Goal: Task Accomplishment & Management: Complete application form

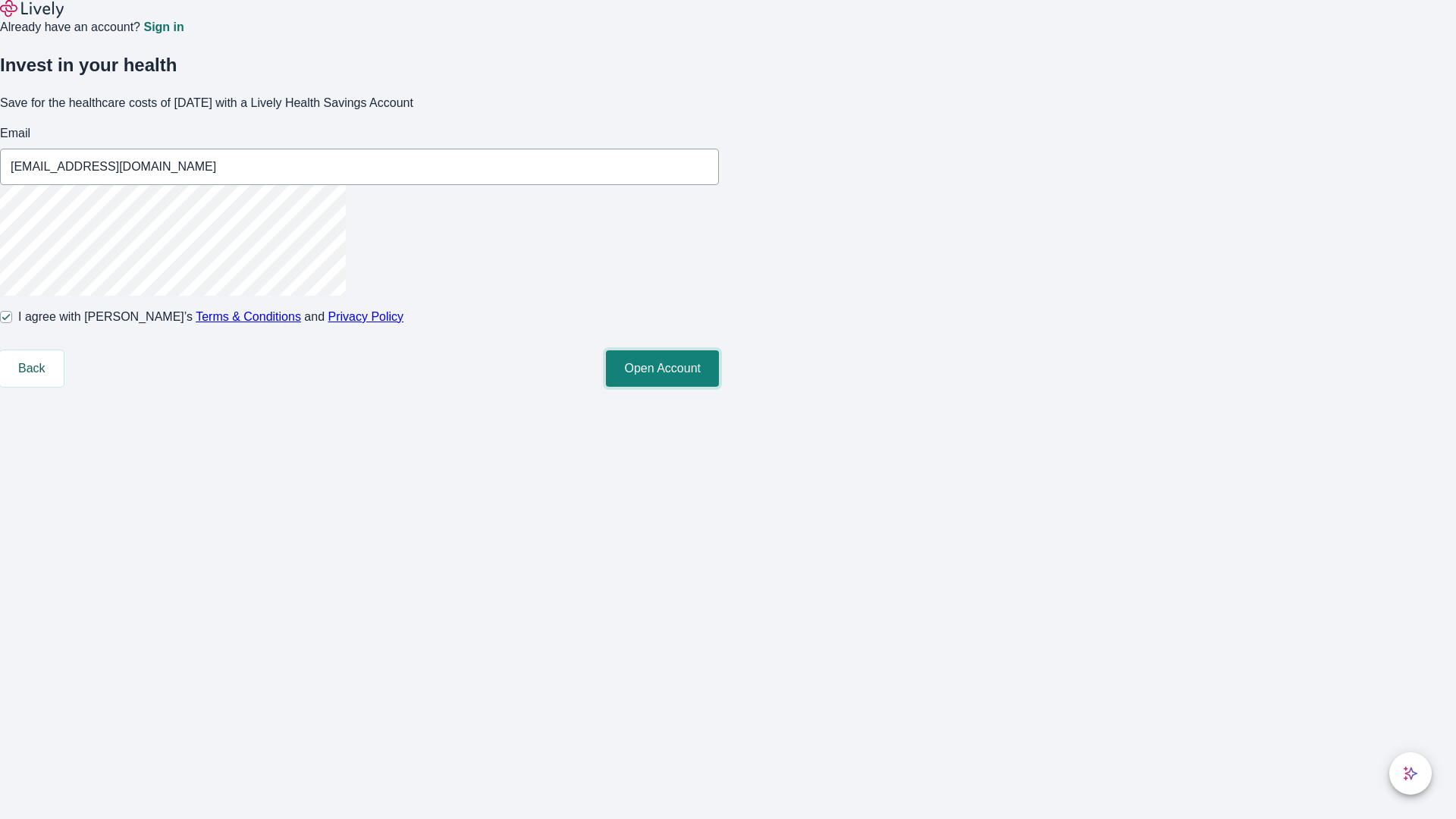
click at [719, 387] on button "Open Account" at bounding box center [662, 369] width 113 height 37
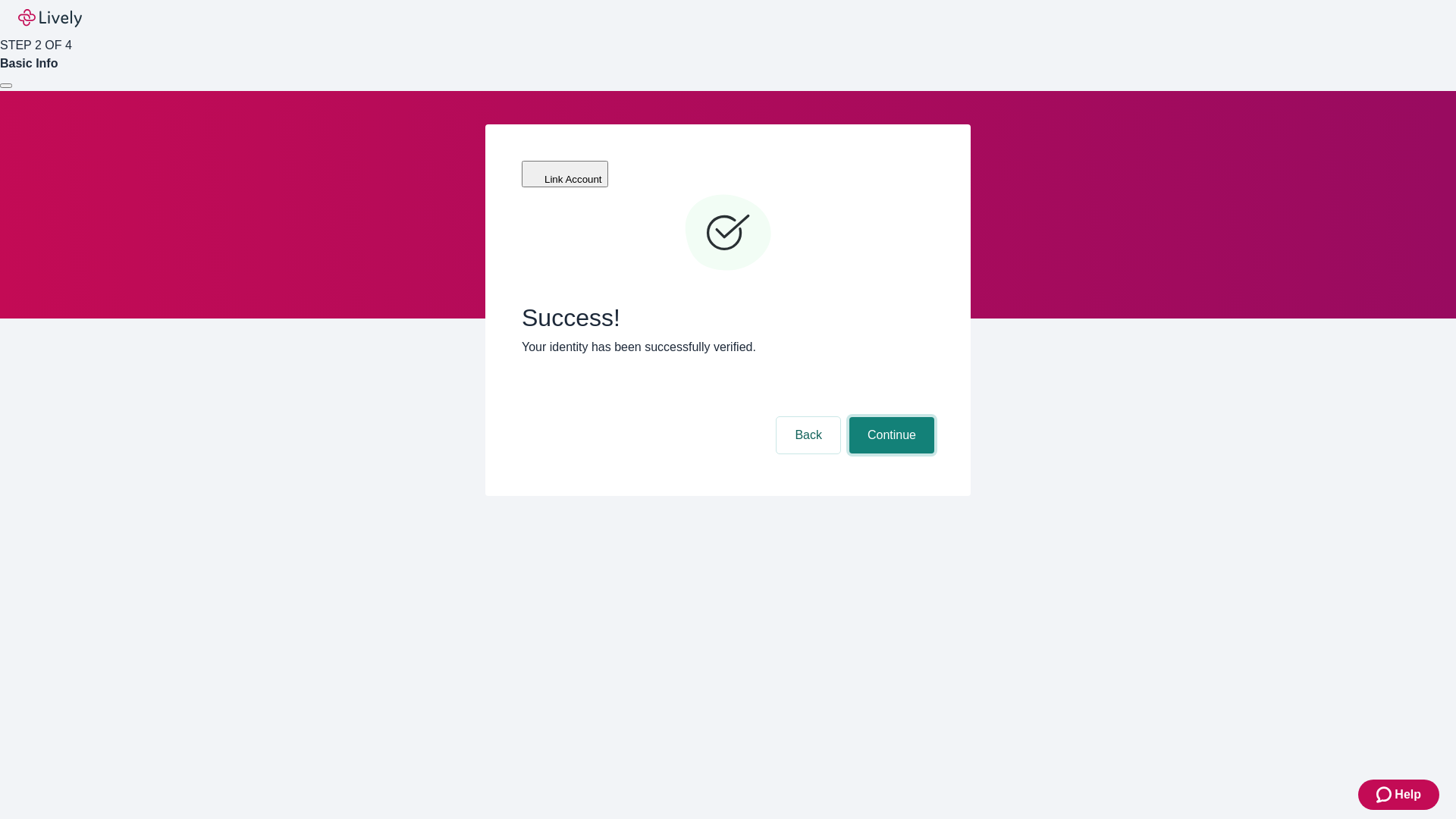
click at [890, 417] on button "Continue" at bounding box center [891, 436] width 85 height 37
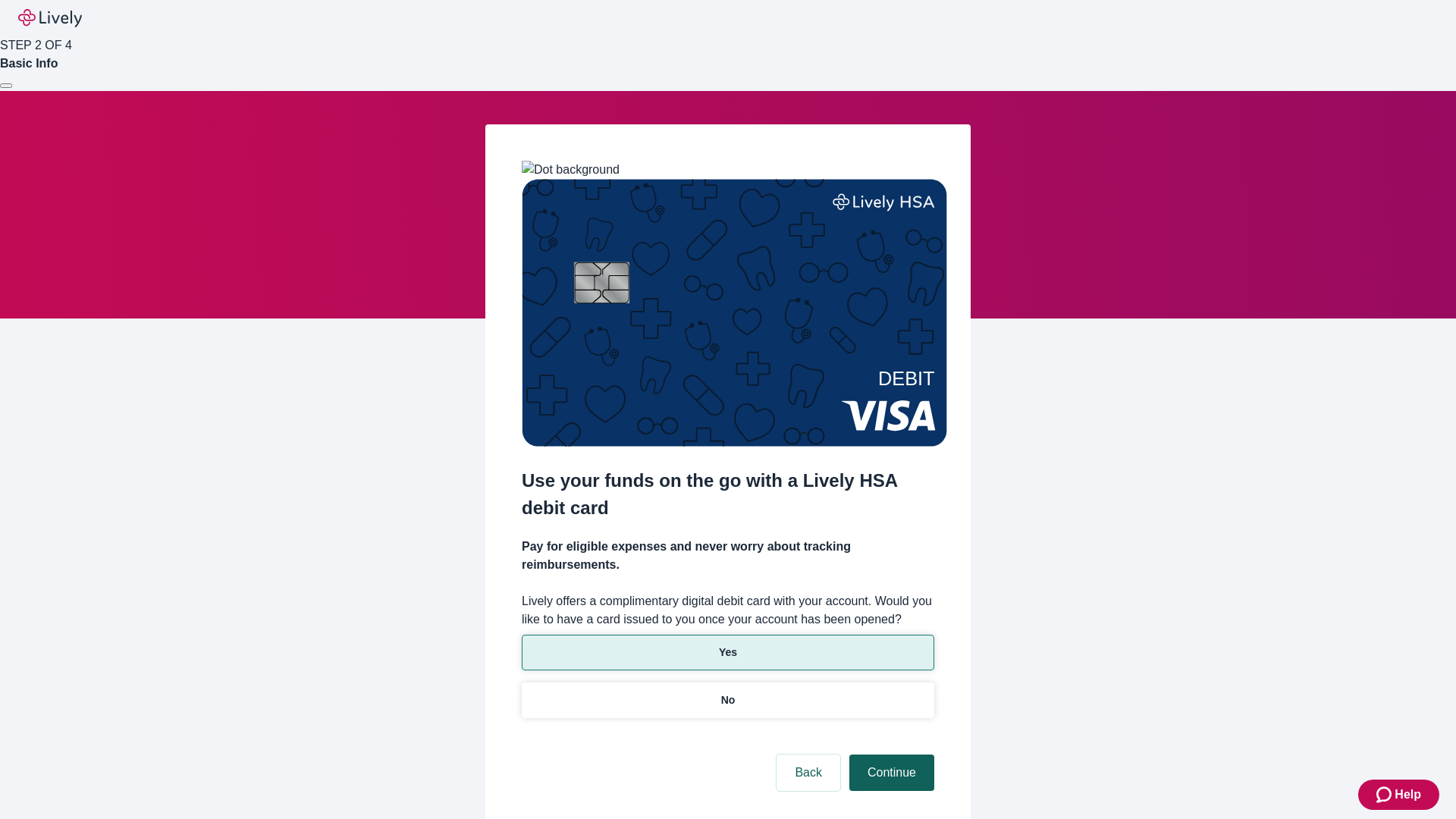
click at [727, 645] on p "Yes" at bounding box center [728, 653] width 18 height 16
click at [890, 755] on button "Continue" at bounding box center [891, 774] width 85 height 37
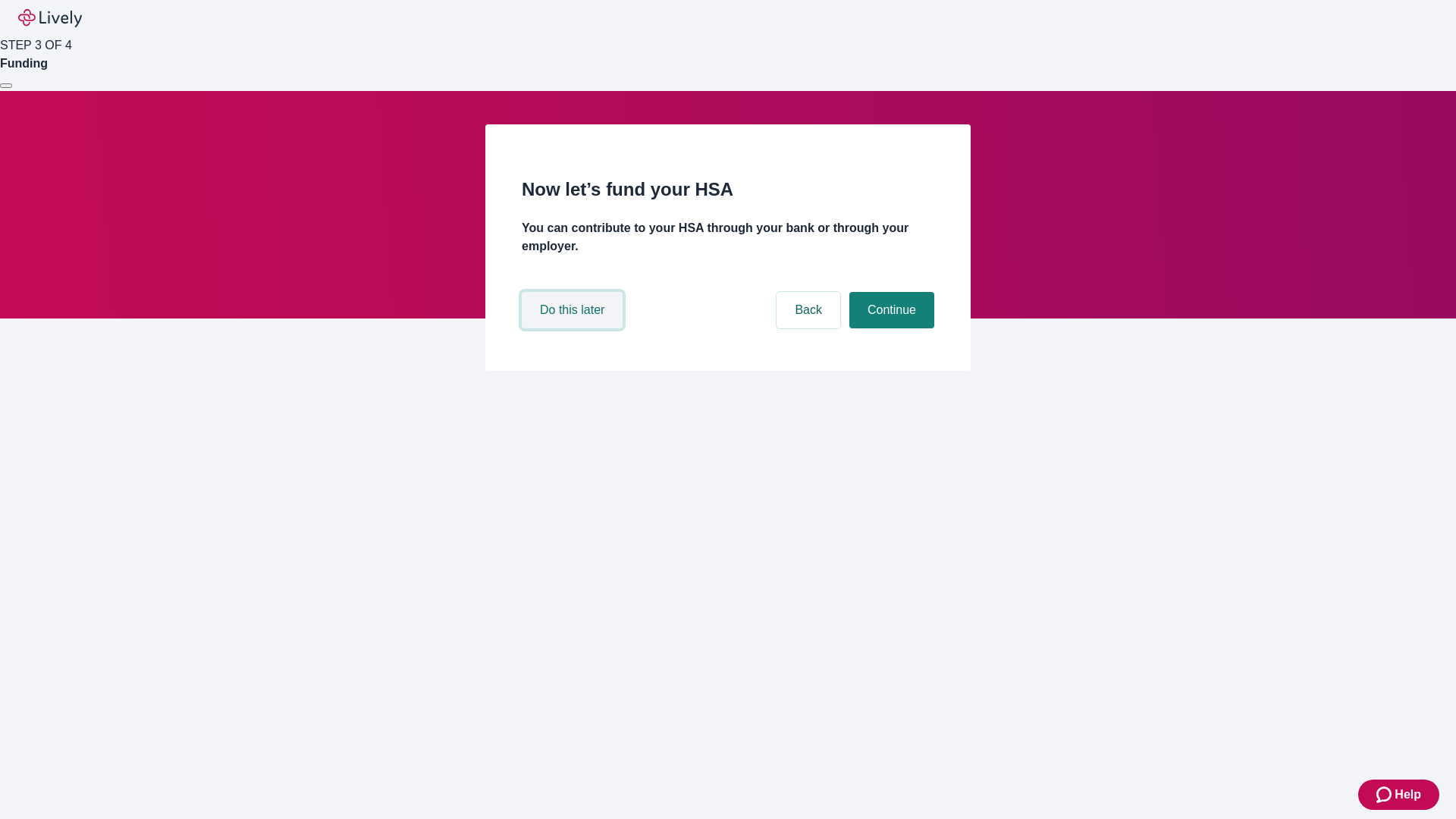
click at [574, 328] on button "Do this later" at bounding box center [572, 311] width 101 height 37
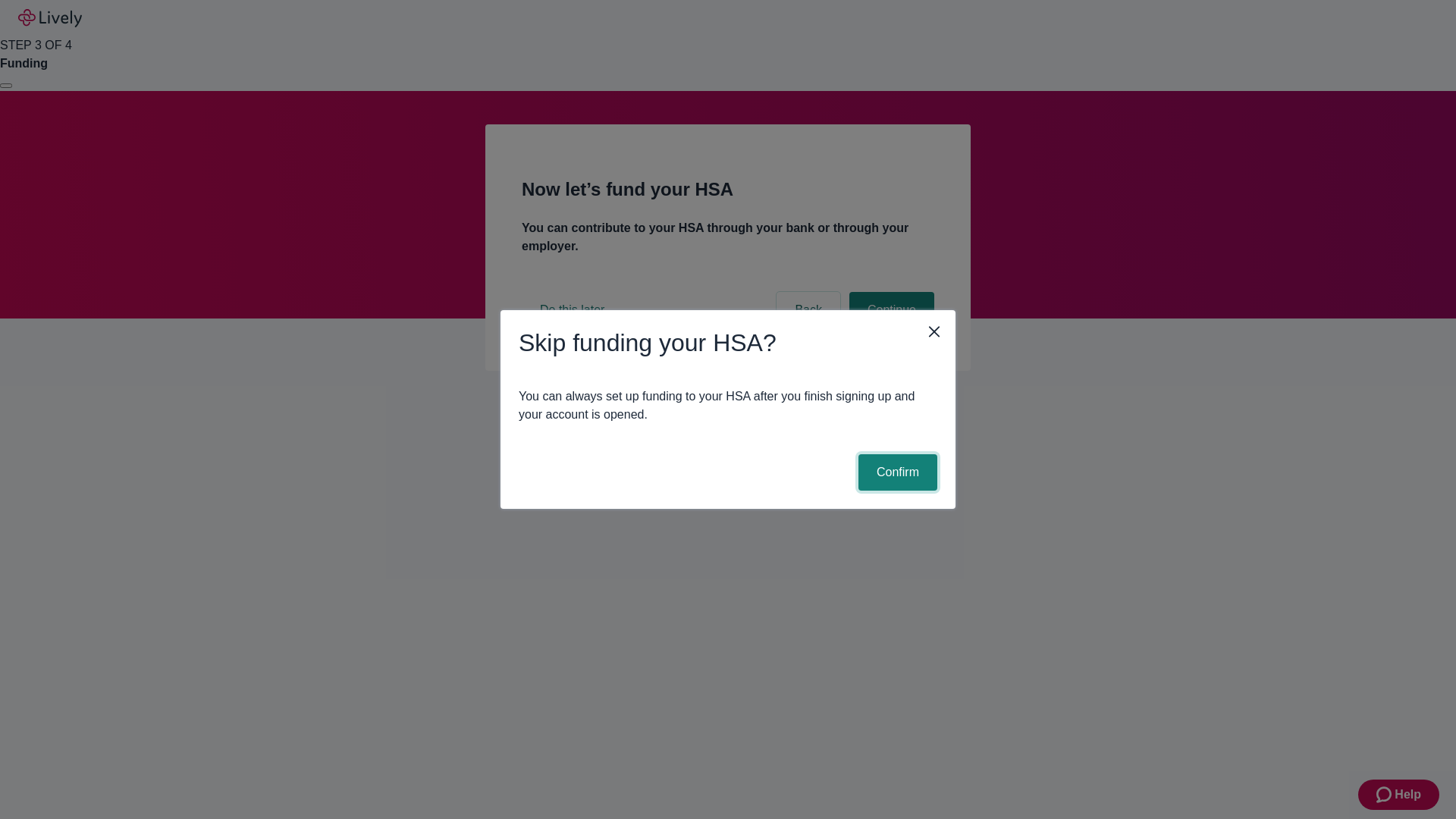
click at [895, 473] on button "Confirm" at bounding box center [898, 473] width 79 height 37
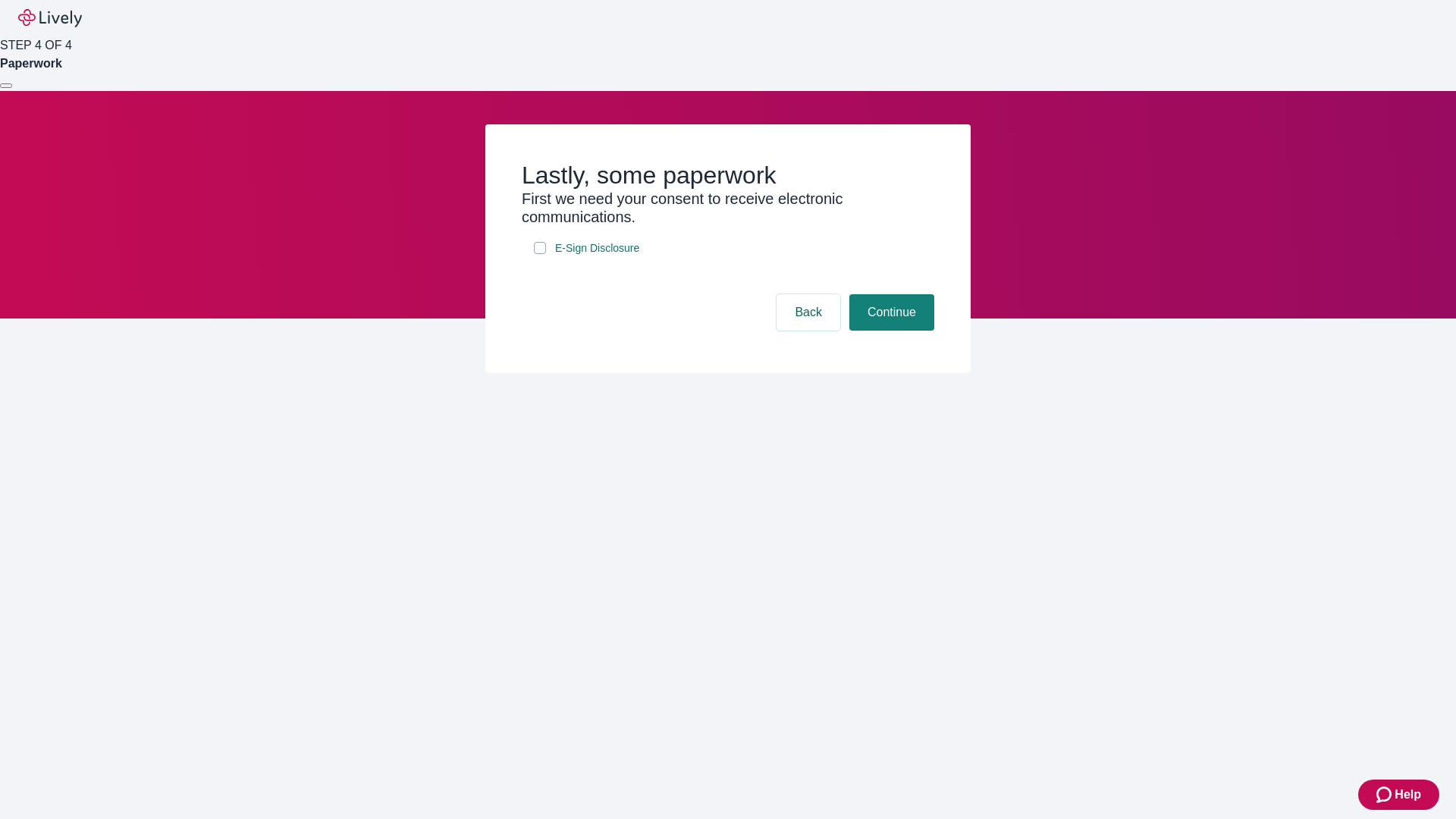
click at [540, 254] on input "E-Sign Disclosure" at bounding box center [539, 247] width 12 height 12
checkbox input "true"
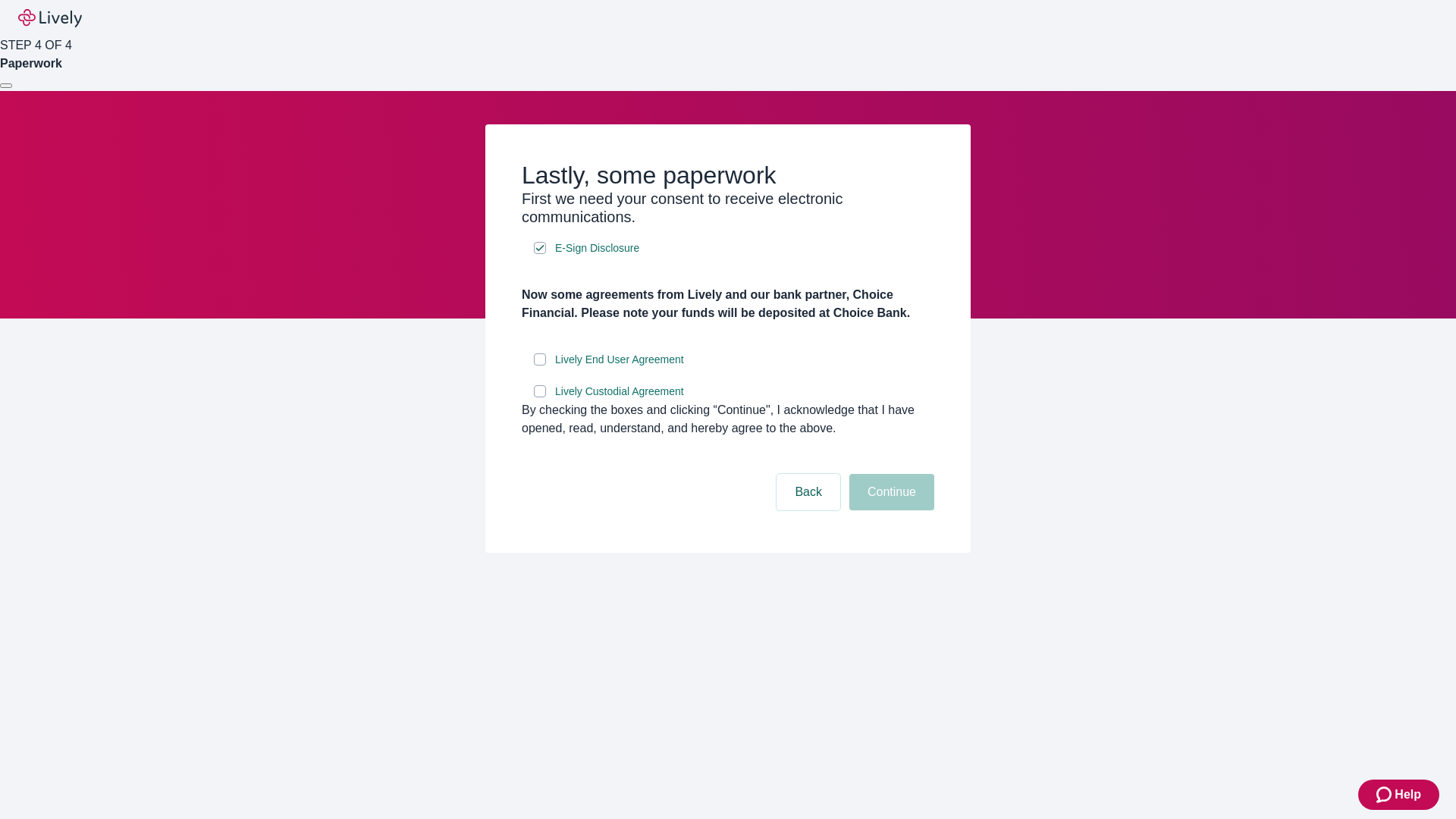
click at [540, 366] on input "Lively End User Agreement" at bounding box center [539, 359] width 12 height 12
checkbox input "true"
click at [540, 398] on input "Lively Custodial Agreement" at bounding box center [539, 391] width 12 height 12
checkbox input "true"
click at [890, 511] on button "Continue" at bounding box center [891, 493] width 85 height 37
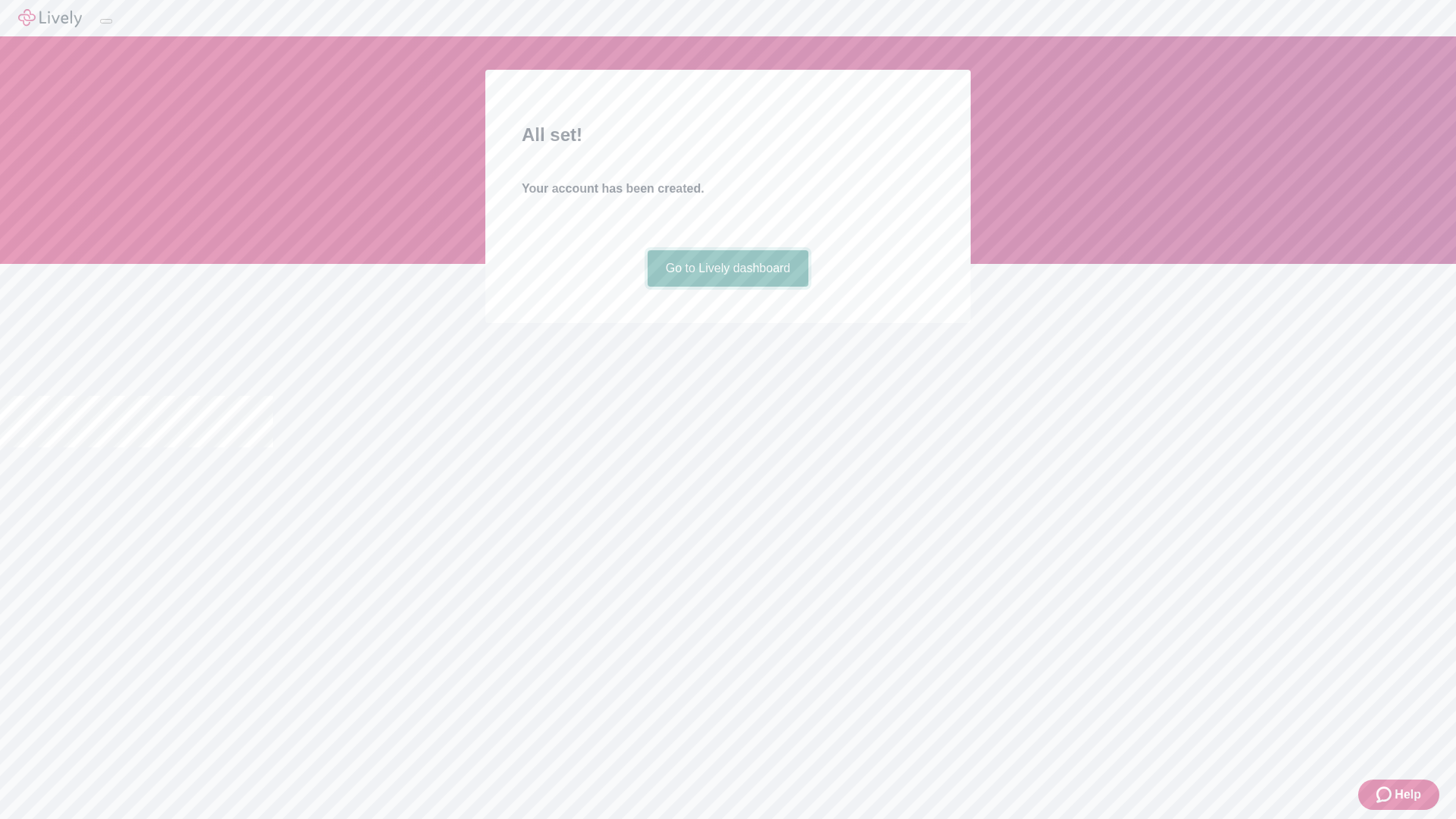
click at [727, 287] on link "Go to Lively dashboard" at bounding box center [728, 269] width 161 height 37
